Goal: Task Accomplishment & Management: Manage account settings

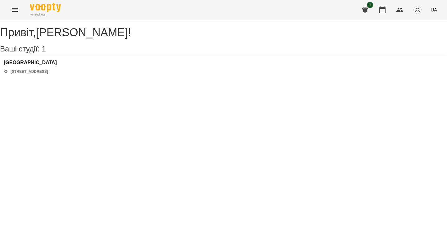
click at [31, 74] on div "Polonista center [STREET_ADDRESS]" at bounding box center [30, 67] width 53 height 15
click at [32, 66] on h3 "[GEOGRAPHIC_DATA]" at bounding box center [30, 63] width 53 height 6
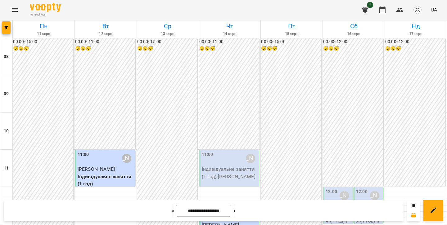
click at [165, 9] on div "For Business 1 UA" at bounding box center [223, 10] width 447 height 20
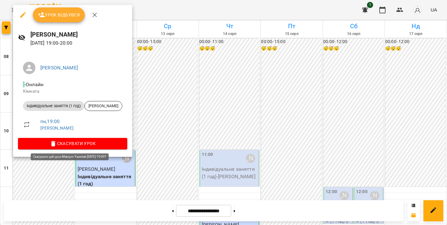
click at [73, 144] on span "Скасувати Урок" at bounding box center [72, 143] width 99 height 7
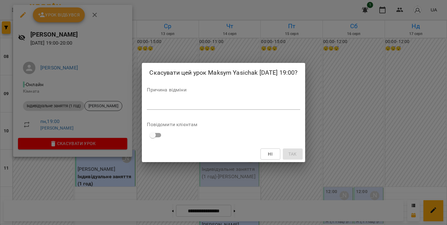
click at [193, 101] on div "*" at bounding box center [223, 105] width 153 height 10
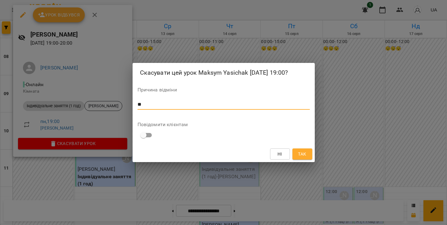
type textarea "*"
type textarea "**"
click at [297, 152] on button "Так" at bounding box center [303, 154] width 20 height 11
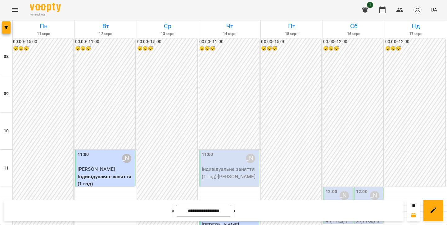
scroll to position [312, 0]
